Goal: Find specific page/section: Find specific page/section

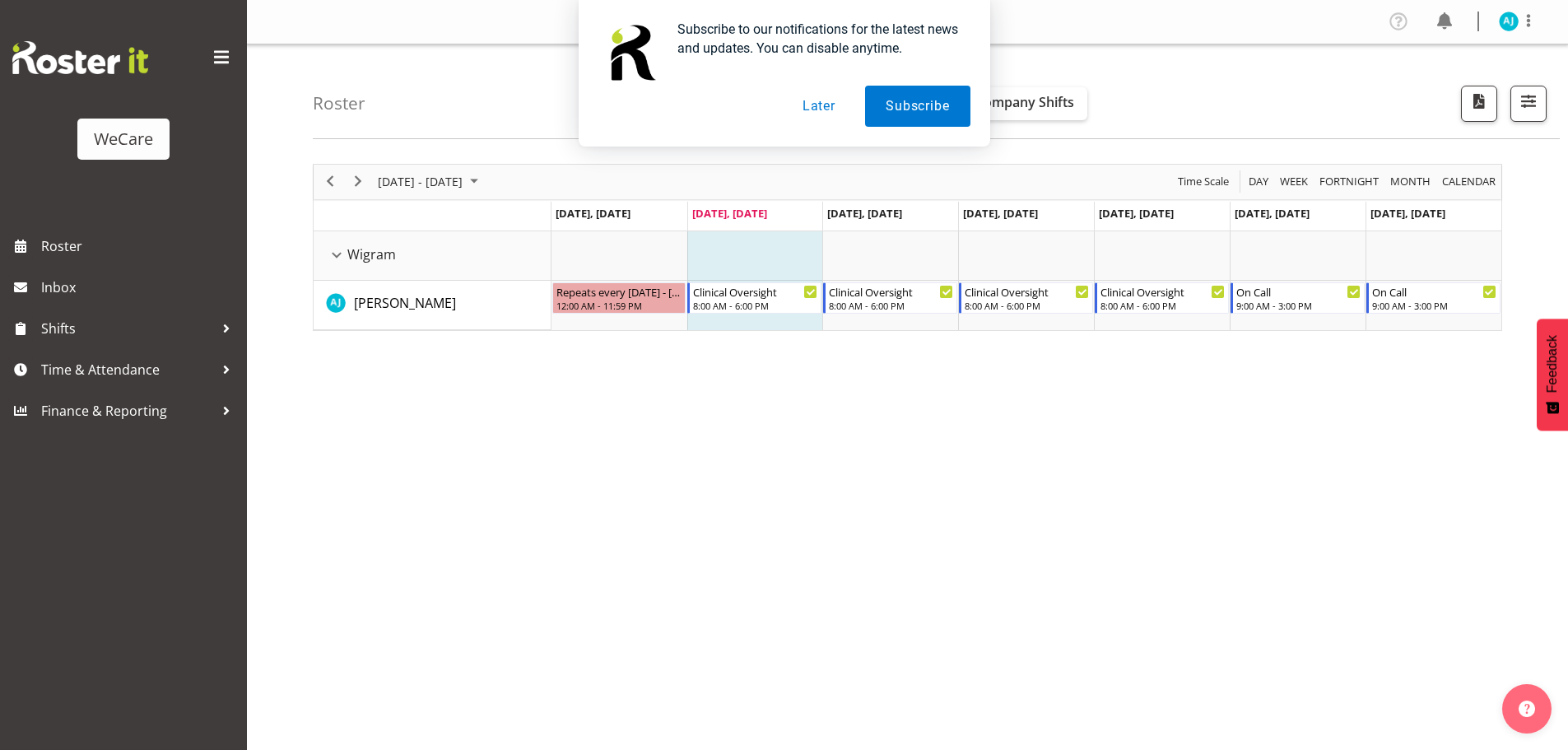
click at [821, 101] on button "Later" at bounding box center [819, 106] width 74 height 41
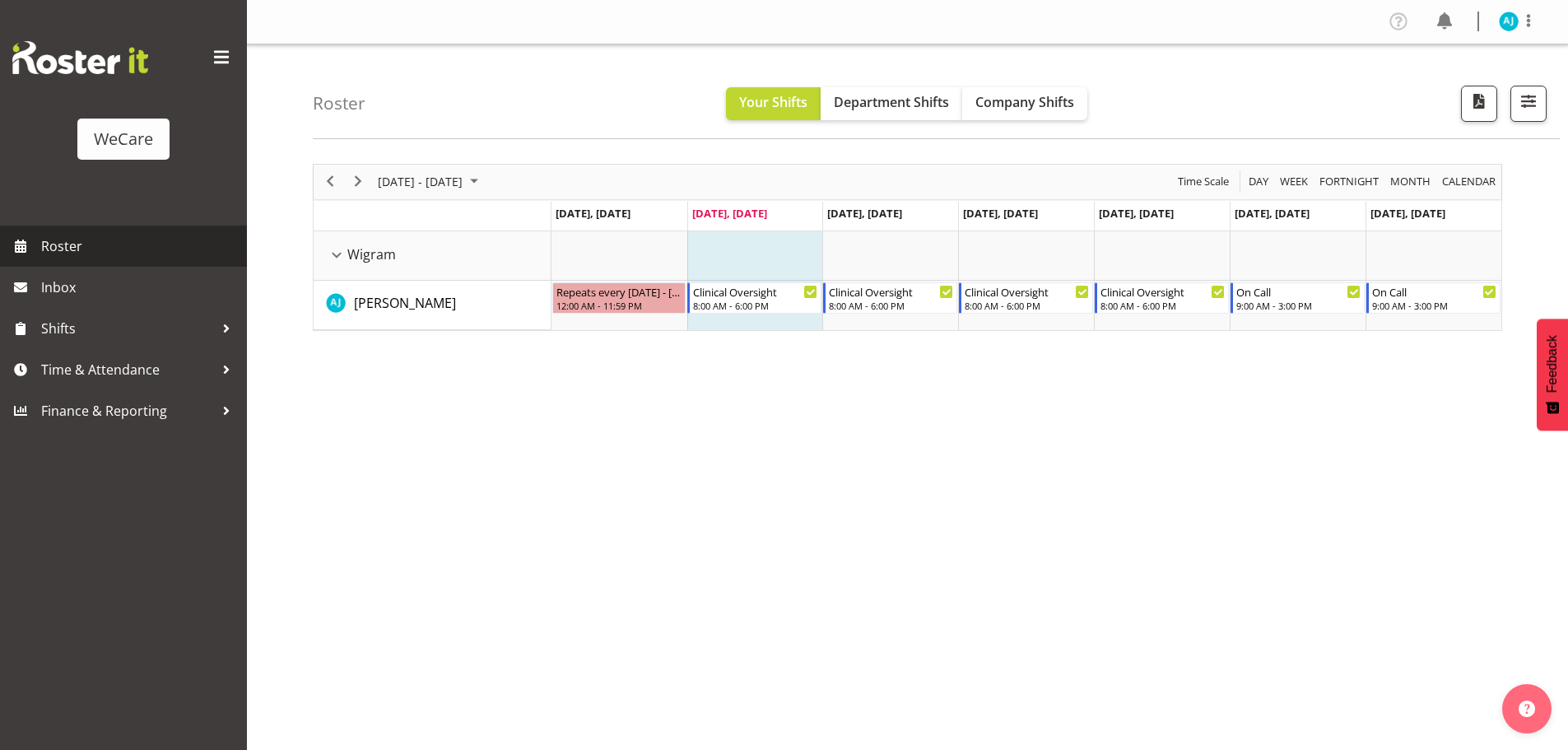
click at [64, 244] on span "Roster" at bounding box center [139, 245] width 197 height 24
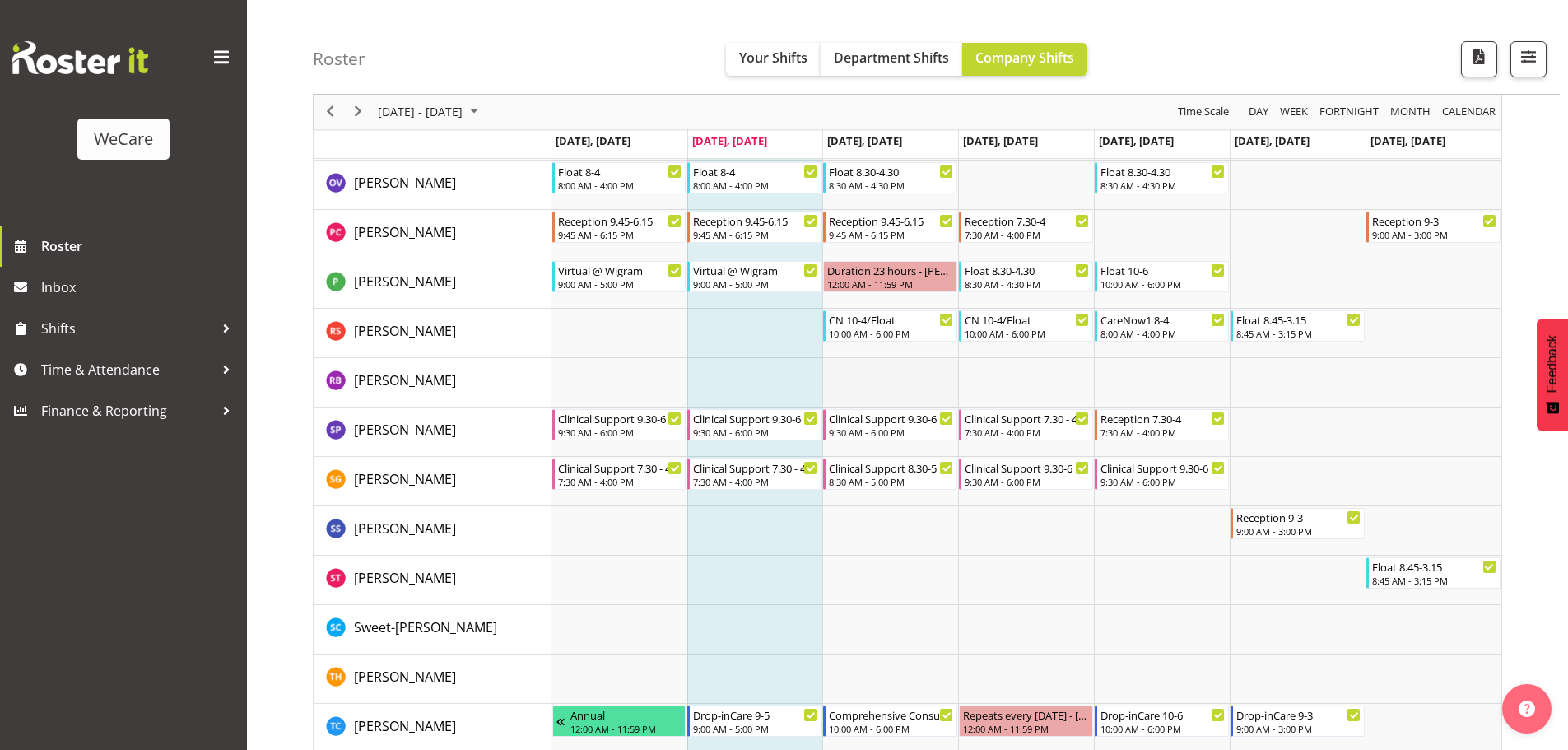
scroll to position [1125, 0]
